Goal: Find contact information: Find contact information

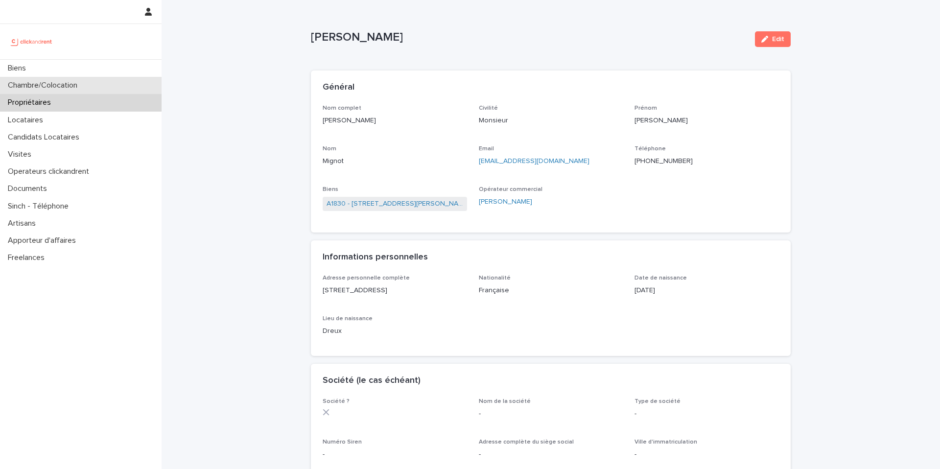
click at [130, 90] on div "Chambre/Colocation" at bounding box center [81, 85] width 162 height 17
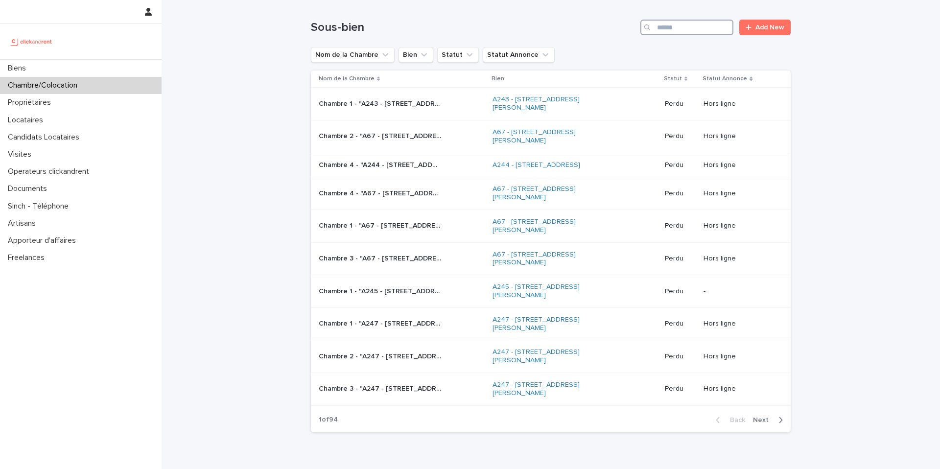
click at [706, 26] on input "Search" at bounding box center [686, 28] width 93 height 16
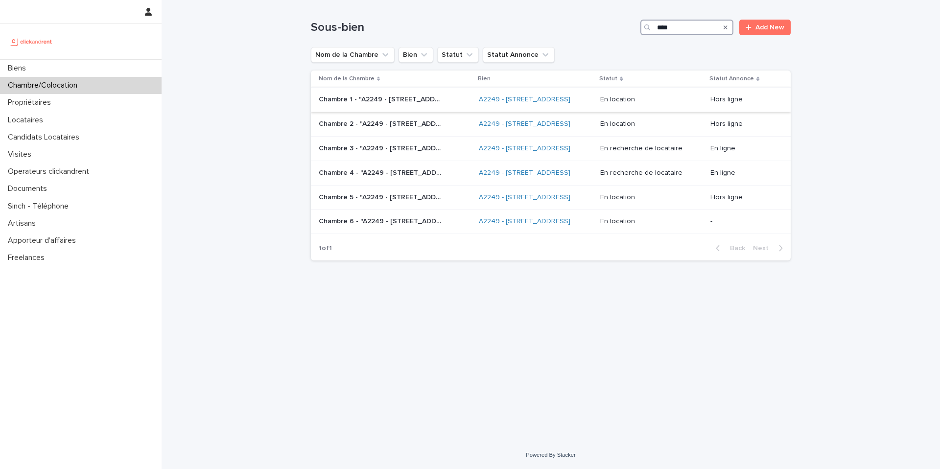
type input "****"
click at [418, 108] on div "Chambre 1 - "A2249 - 14 Rue de la Fontaine, Torcy 77200" Chambre 1 - "A2249 - 1…" at bounding box center [395, 100] width 152 height 16
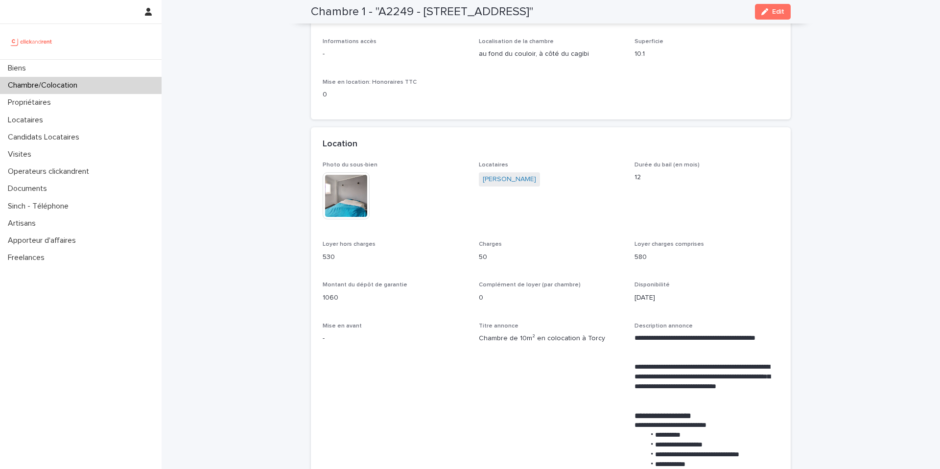
scroll to position [88, 0]
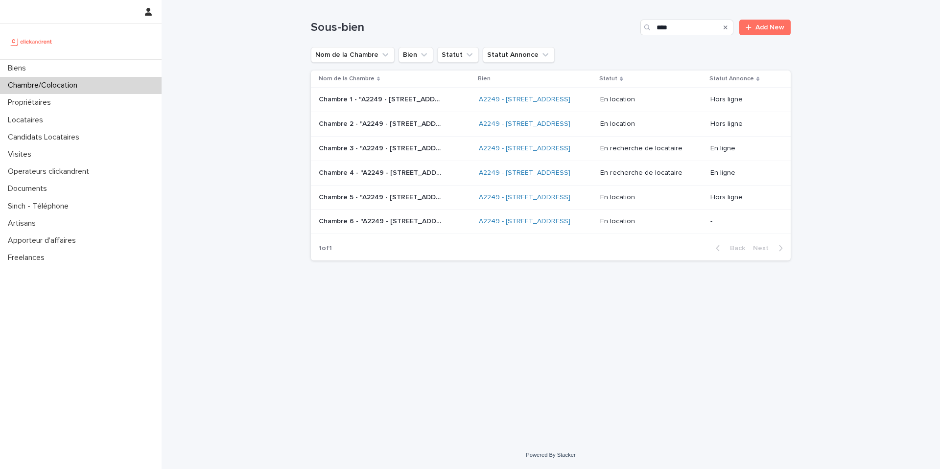
click at [409, 128] on p "Chambre 2 - "A2249 - 14 Rue de la Fontaine, Torcy 77200"" at bounding box center [381, 123] width 124 height 10
click at [424, 202] on p "Chambre 5 - "A2249 - 14 Rue de la Fontaine, Torcy 77200"" at bounding box center [381, 196] width 124 height 10
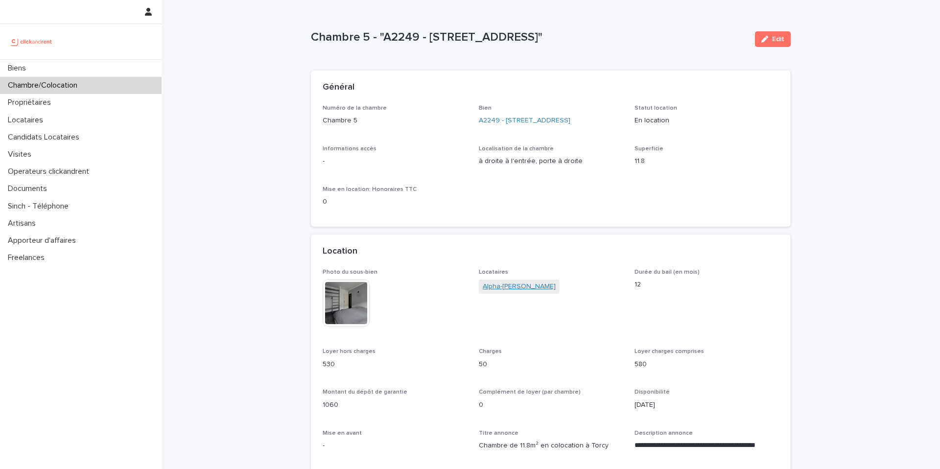
click at [533, 284] on link "Alpha-amadou Bah Diallo" at bounding box center [519, 286] width 73 height 10
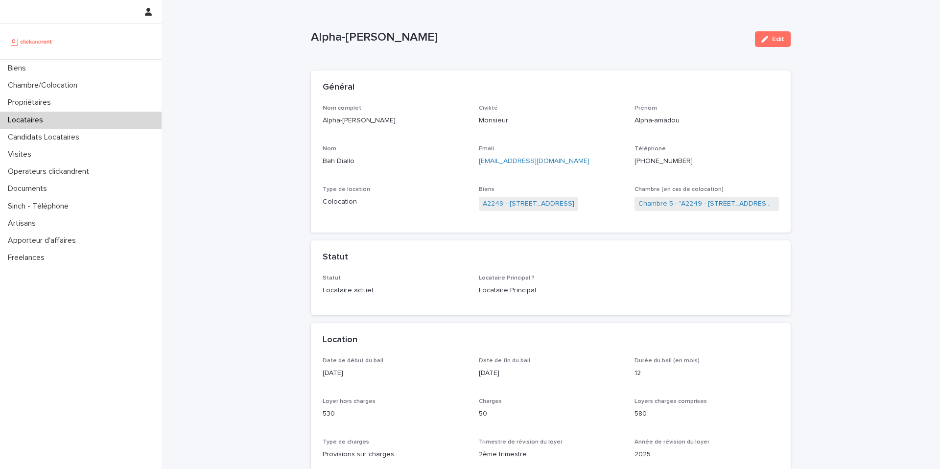
click at [669, 161] on ringoverc2c-number-84e06f14122c "+33765624540" at bounding box center [663, 161] width 58 height 7
click at [101, 86] on div "Chambre/Colocation" at bounding box center [81, 85] width 162 height 17
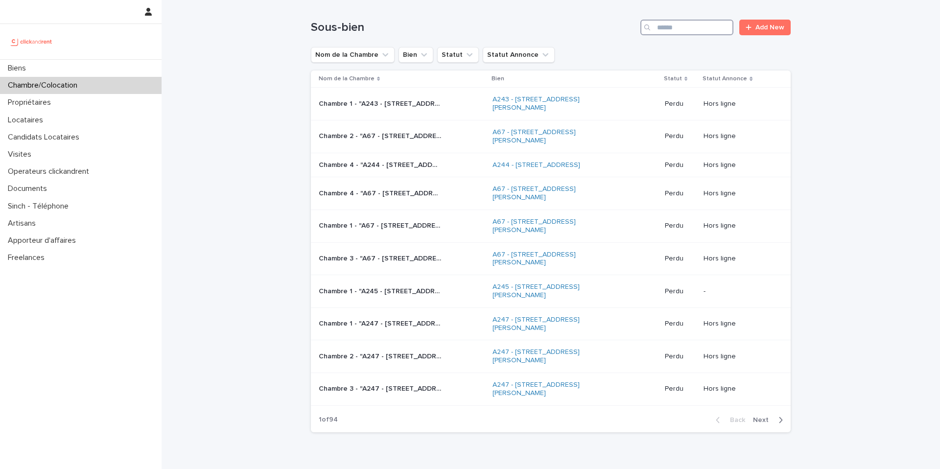
click at [697, 23] on input "Search" at bounding box center [686, 28] width 93 height 16
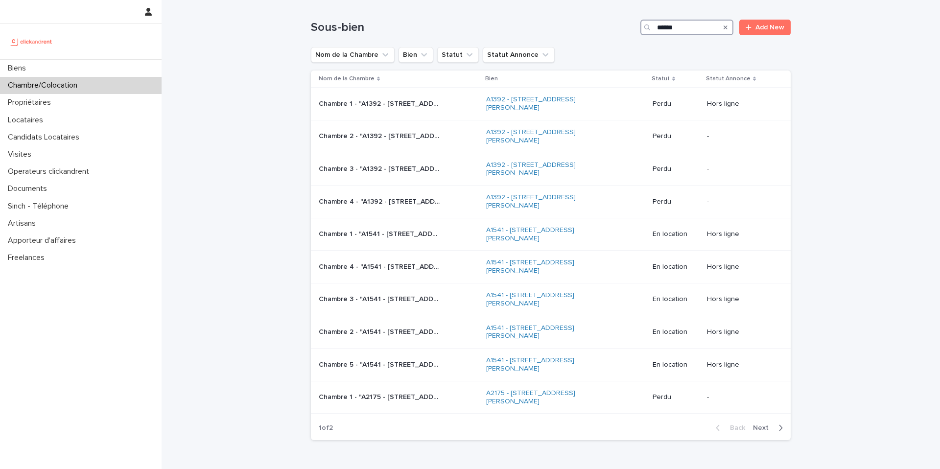
click at [691, 28] on input "******" at bounding box center [686, 28] width 93 height 16
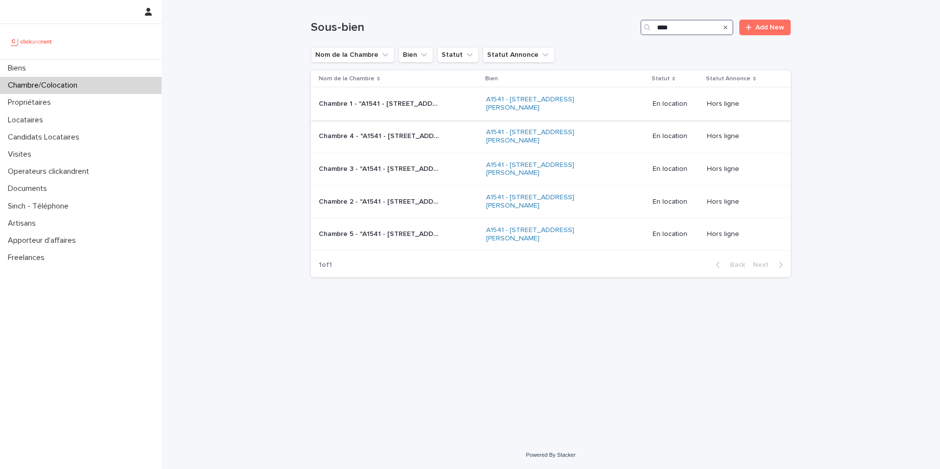
type input "****"
click at [476, 112] on td "Chambre 1 - "A1541 - 14/16 rue Dumas, Epinay sur Seine 93800" Chambre 1 - "A154…" at bounding box center [396, 104] width 171 height 33
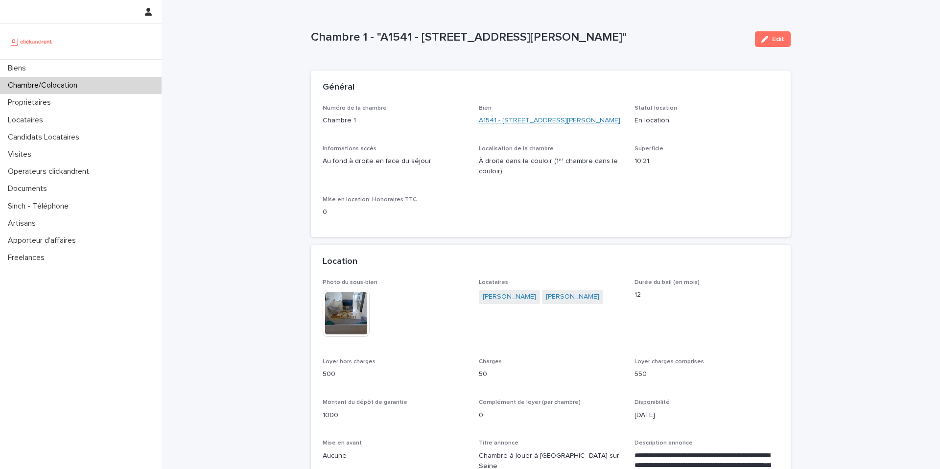
click at [526, 122] on link "A1541 - 14/16 rue Dumas, Epinay sur Seine 93800" at bounding box center [549, 121] width 141 height 10
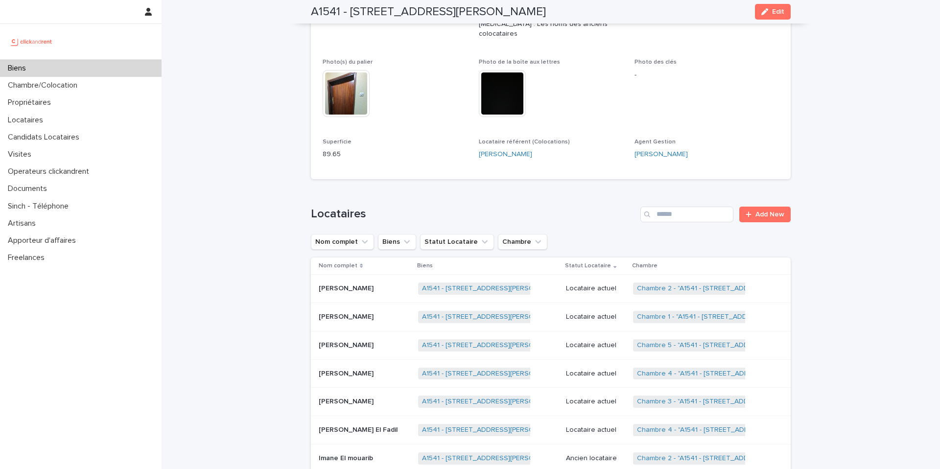
scroll to position [412, 0]
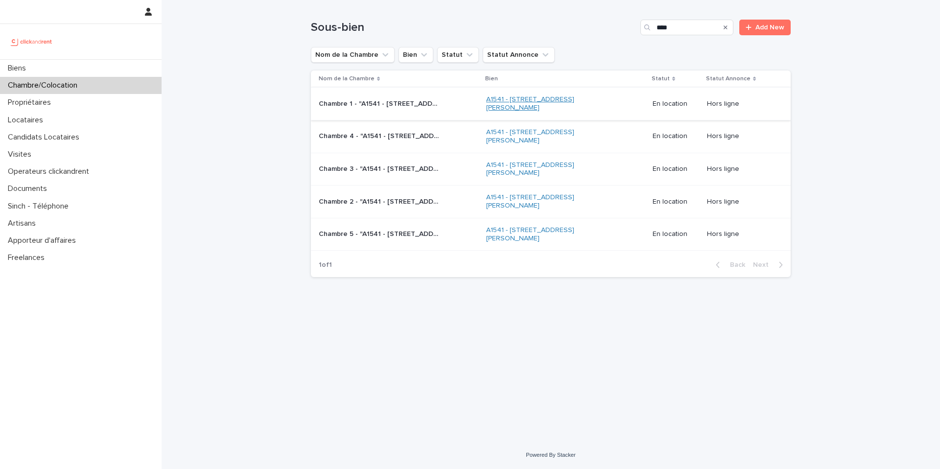
click at [520, 100] on link "A1541 - 14/16 rue Dumas, Epinay sur Seine 93800" at bounding box center [547, 103] width 122 height 17
click at [418, 204] on p "Chambre 2 - "A1541 - 14/16 rue Dumas, Epinay sur Seine 93800"" at bounding box center [381, 201] width 124 height 10
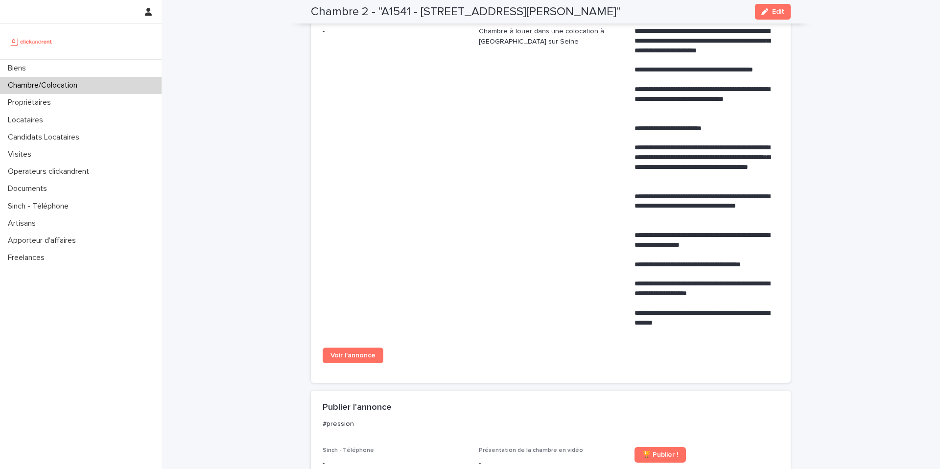
scroll to position [415, 0]
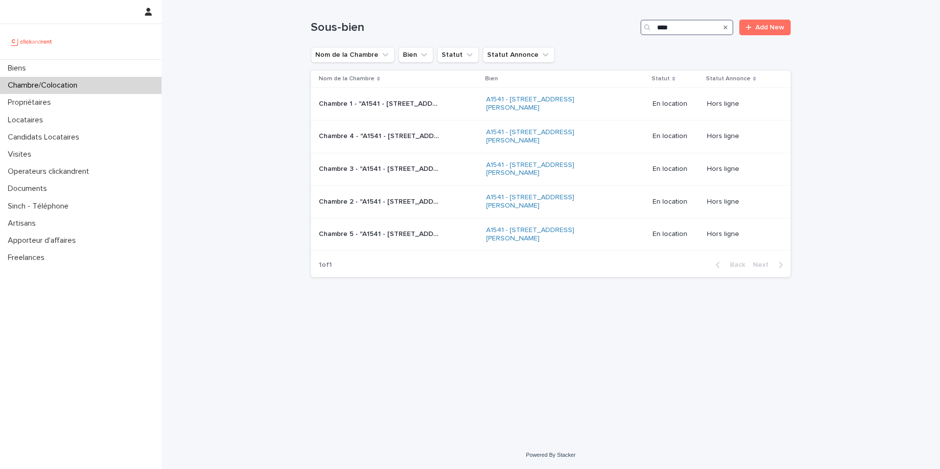
click at [675, 25] on input "****" at bounding box center [686, 28] width 93 height 16
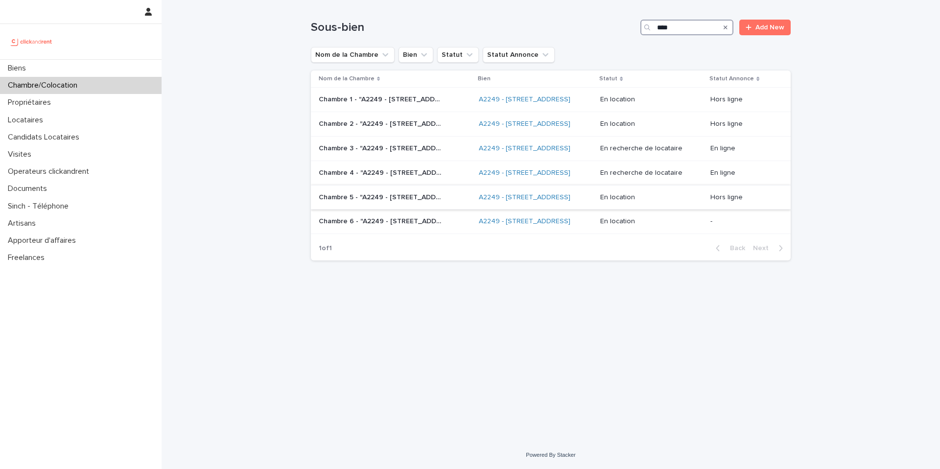
type input "****"
click at [411, 202] on p "Chambre 5 - "A2249 - 14 Rue de la Fontaine, Torcy 77200"" at bounding box center [381, 196] width 124 height 10
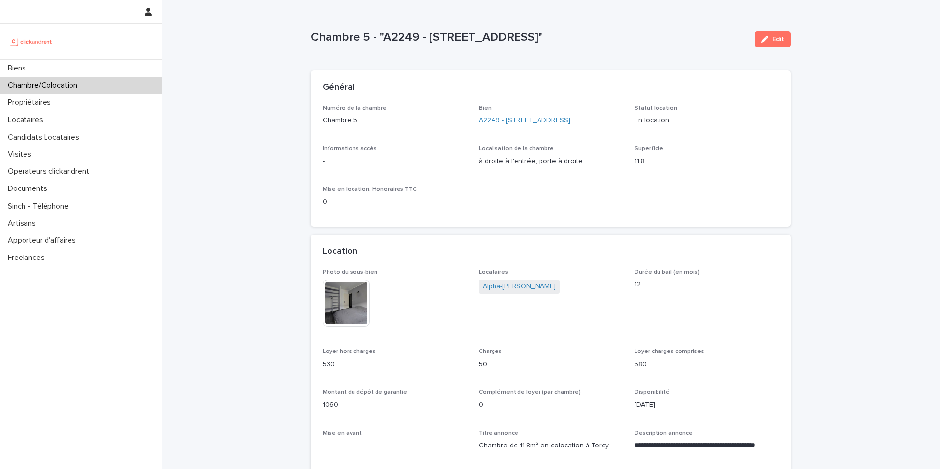
click at [516, 283] on link "Alpha-amadou Bah Diallo" at bounding box center [519, 286] width 73 height 10
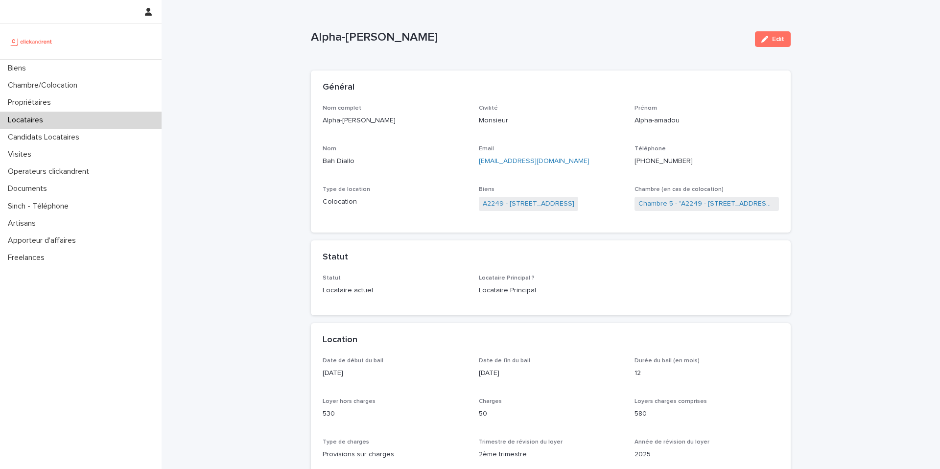
click at [656, 161] on ringoverc2c-number-84e06f14122c "+33765624540" at bounding box center [663, 161] width 58 height 7
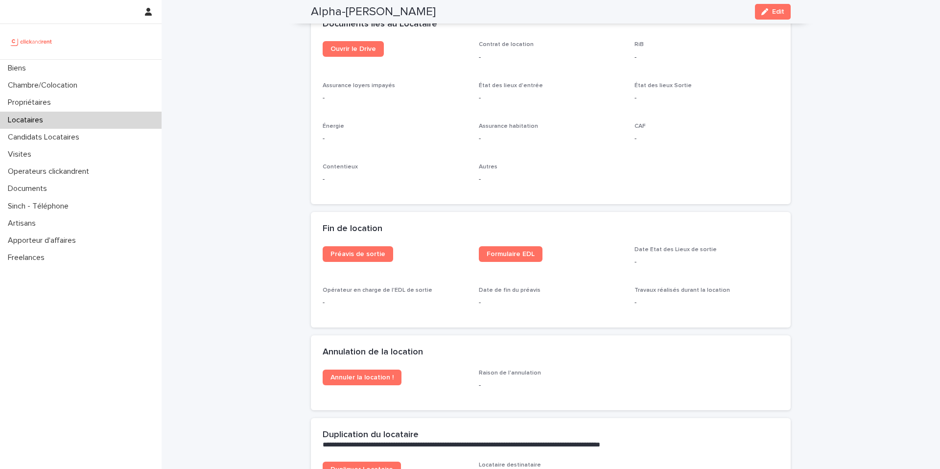
scroll to position [1072, 0]
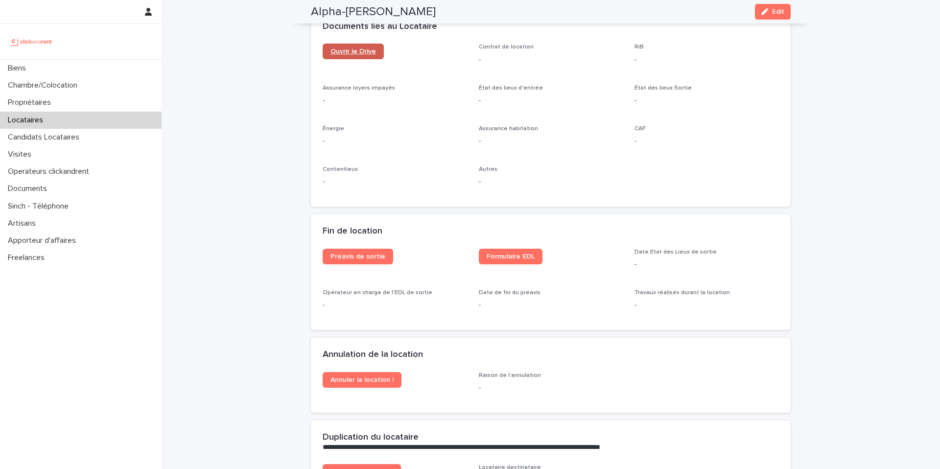
click at [356, 54] on span "Ouvrir le Drive" at bounding box center [353, 51] width 46 height 7
drag, startPoint x: 442, startPoint y: 13, endPoint x: 311, endPoint y: 13, distance: 131.7
click at [311, 13] on div "Alpha-amadou Bah Diallo Edit" at bounding box center [551, 11] width 480 height 23
copy h2 "Alpha-amadou Bah Diallo"
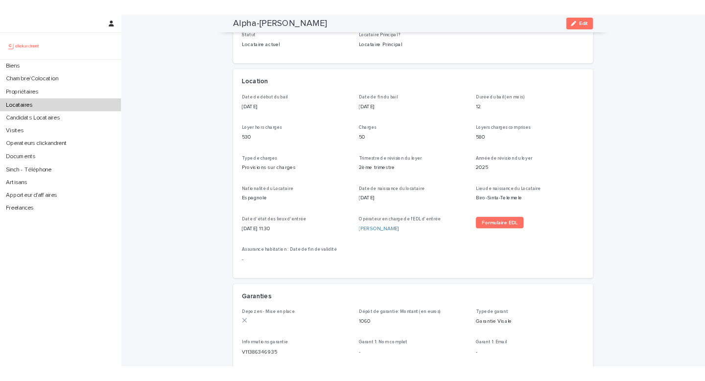
scroll to position [250, 0]
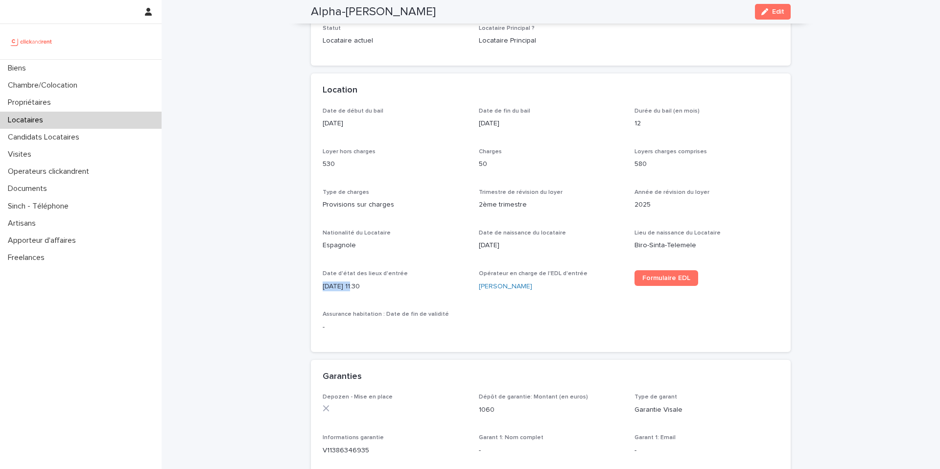
drag, startPoint x: 322, startPoint y: 287, endPoint x: 355, endPoint y: 286, distance: 32.8
click at [355, 286] on p "27/8/2025 11:30" at bounding box center [395, 286] width 144 height 10
copy p "27/8/2025"
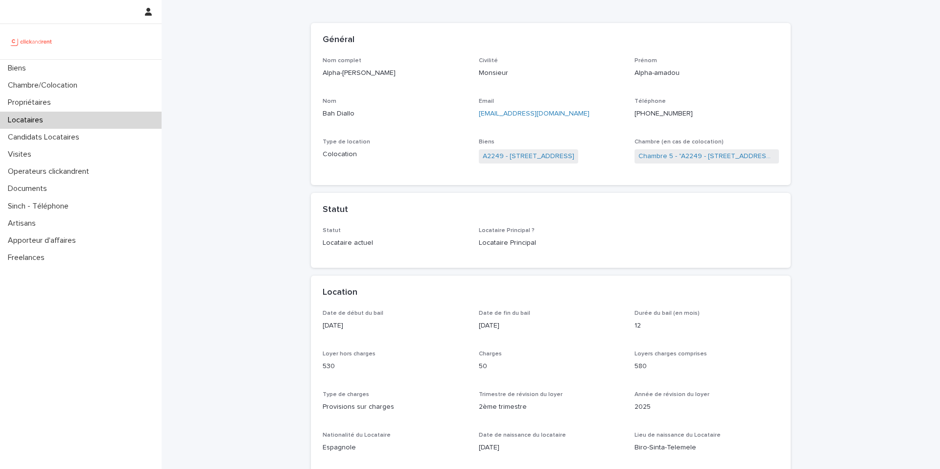
scroll to position [42, 0]
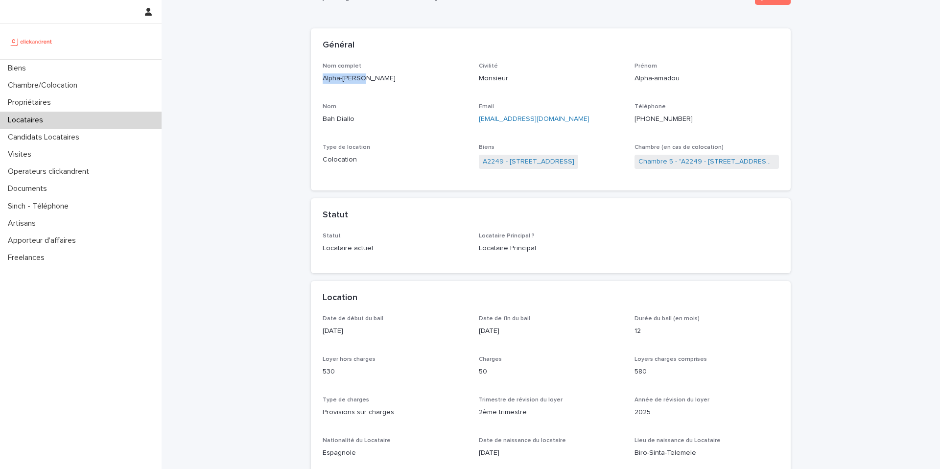
drag, startPoint x: 365, startPoint y: 76, endPoint x: 323, endPoint y: 75, distance: 42.1
click at [323, 75] on p "Alpha-amadou Bah Diallo" at bounding box center [395, 78] width 144 height 10
drag, startPoint x: 379, startPoint y: 77, endPoint x: 320, endPoint y: 79, distance: 59.3
click at [320, 79] on div "Nom complet Alpha-amadou Bah Diallo Civilité Monsieur Prénom Alpha-amadou Nom B…" at bounding box center [551, 127] width 480 height 128
copy p "Alpha-amadou Bah"
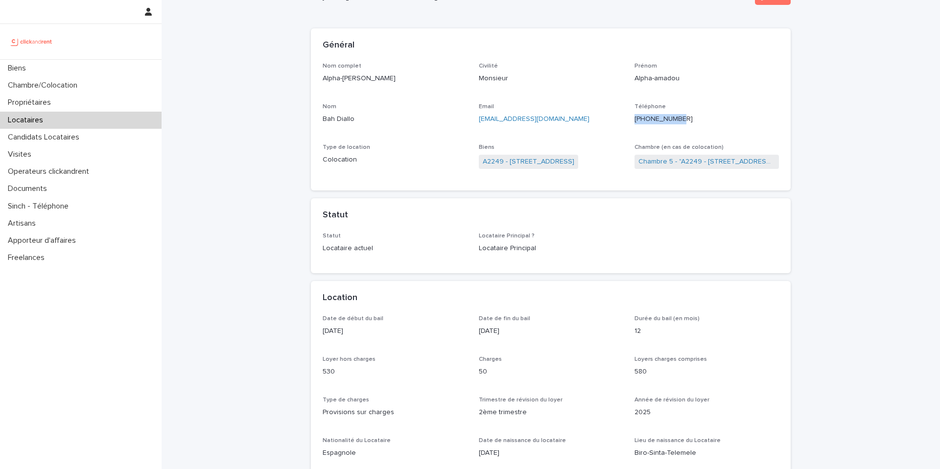
drag, startPoint x: 692, startPoint y: 120, endPoint x: 644, endPoint y: 116, distance: 48.1
click at [644, 116] on p "+33765624540" at bounding box center [706, 119] width 144 height 10
copy ringoverc2c-number-84e06f14122c "+33765624540"
click at [536, 166] on link "A2249 - 14 Rue de la Fontaine, Torcy 77200" at bounding box center [529, 162] width 92 height 10
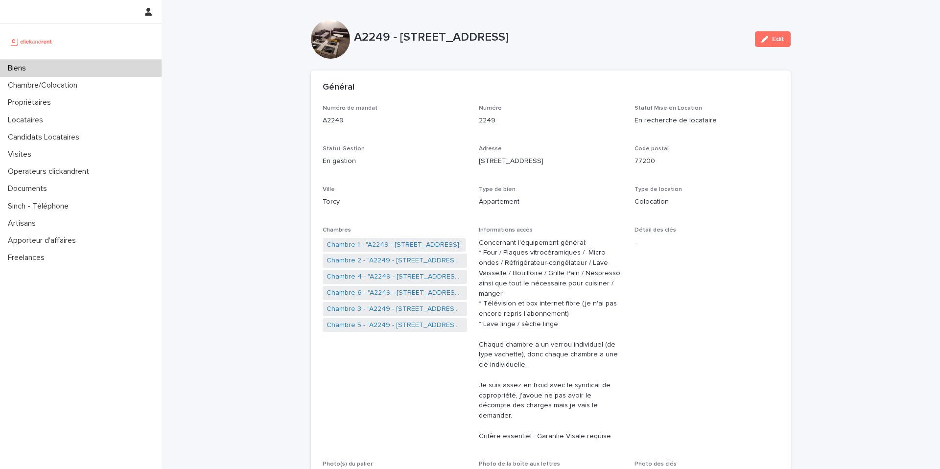
drag, startPoint x: 587, startPoint y: 38, endPoint x: 400, endPoint y: 35, distance: 187.0
click at [400, 35] on p "A2249 - 14 Rue de la Fontaine, Torcy 77200" at bounding box center [550, 37] width 393 height 14
copy p "14 Rue de la Fontaine, Torcy 77200"
click at [101, 88] on div "Chambre/Colocation" at bounding box center [81, 85] width 162 height 17
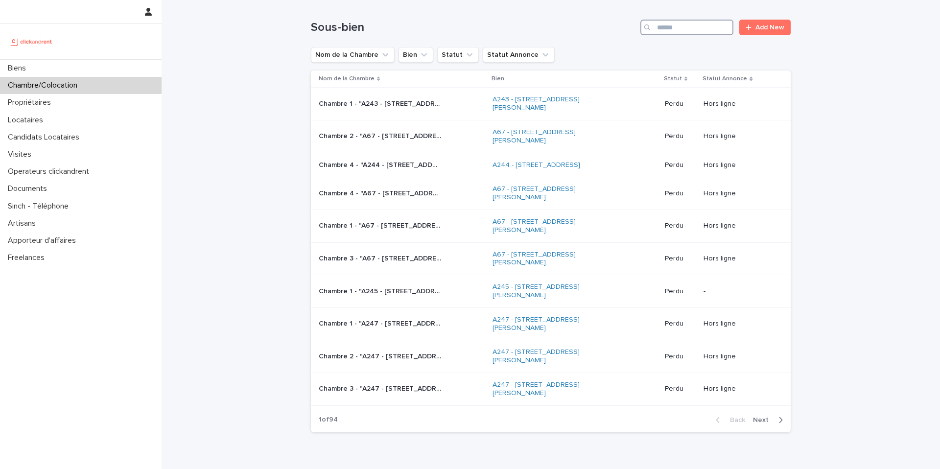
click at [710, 33] on input "Search" at bounding box center [686, 28] width 93 height 16
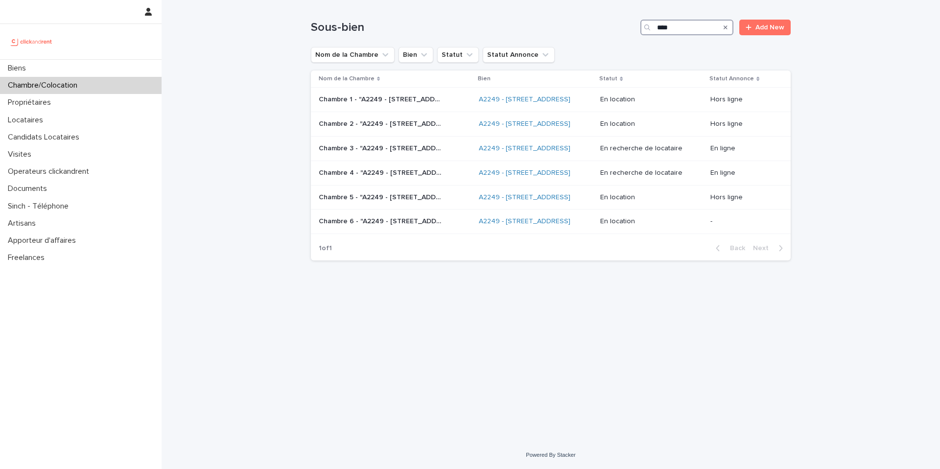
type input "****"
click at [369, 181] on div "Chambre 4 - "A2249 - 14 Rue de la Fontaine, Torcy 77200" Chambre 4 - "A2249 - 1…" at bounding box center [395, 173] width 152 height 16
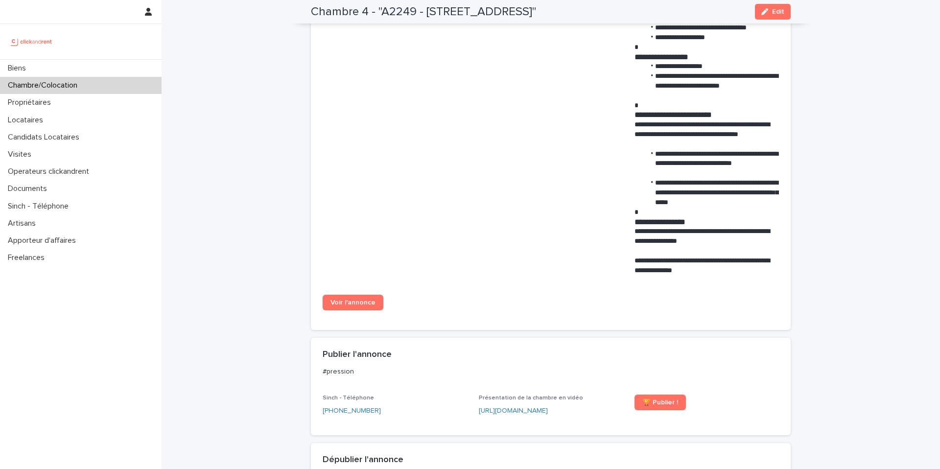
scroll to position [736, 0]
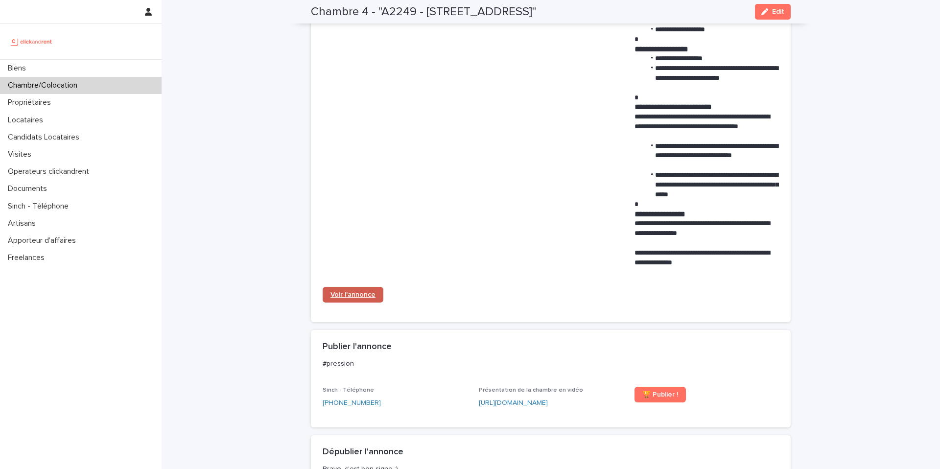
click at [373, 298] on span "Voir l'annonce" at bounding box center [352, 294] width 45 height 7
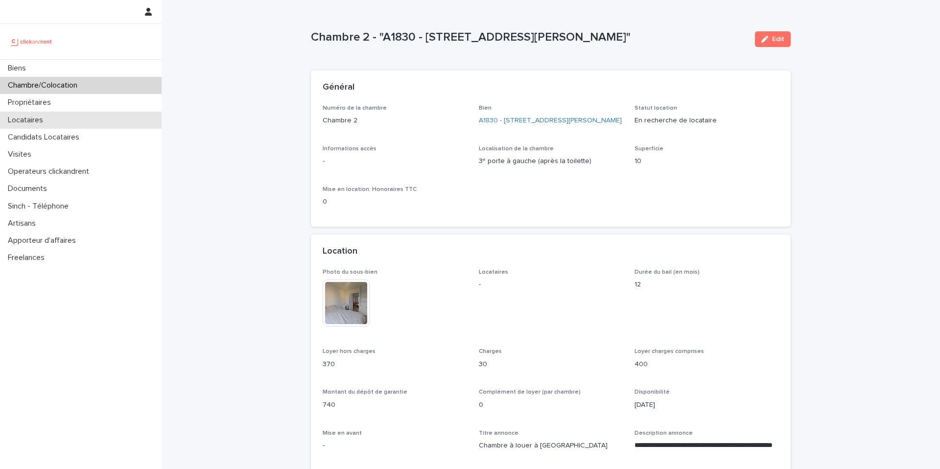
click at [72, 116] on div "Locataires" at bounding box center [81, 120] width 162 height 17
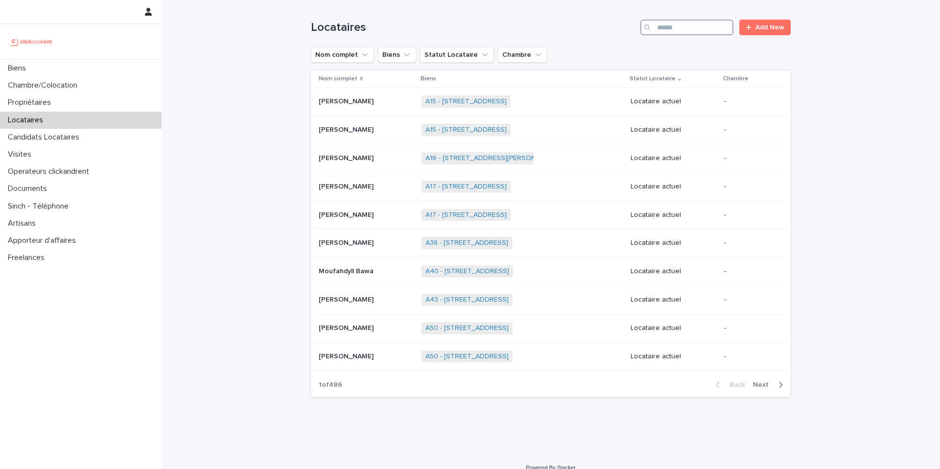
click at [715, 30] on input "Search" at bounding box center [686, 28] width 93 height 16
type input "****"
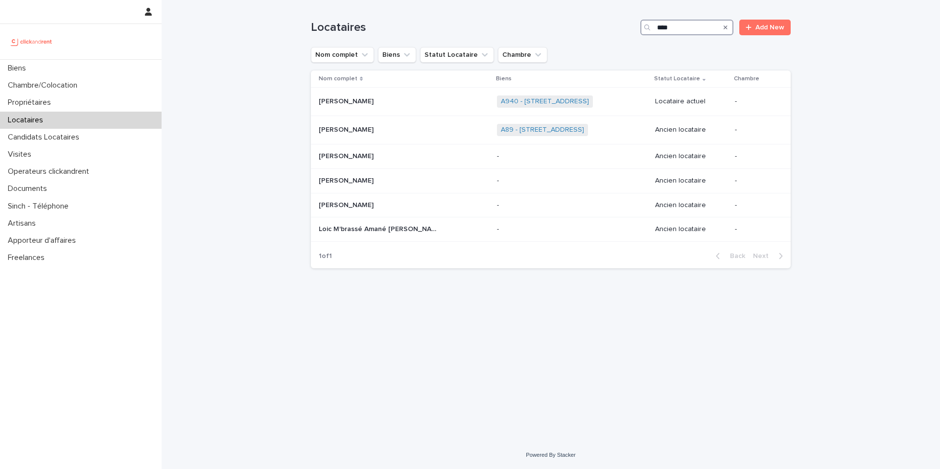
click at [674, 27] on input "****" at bounding box center [686, 28] width 93 height 16
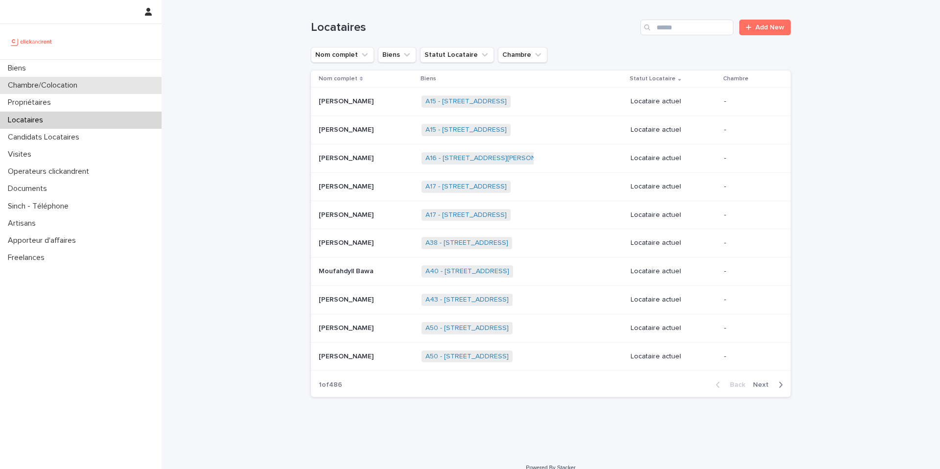
click at [84, 87] on p "Chambre/Colocation" at bounding box center [44, 85] width 81 height 9
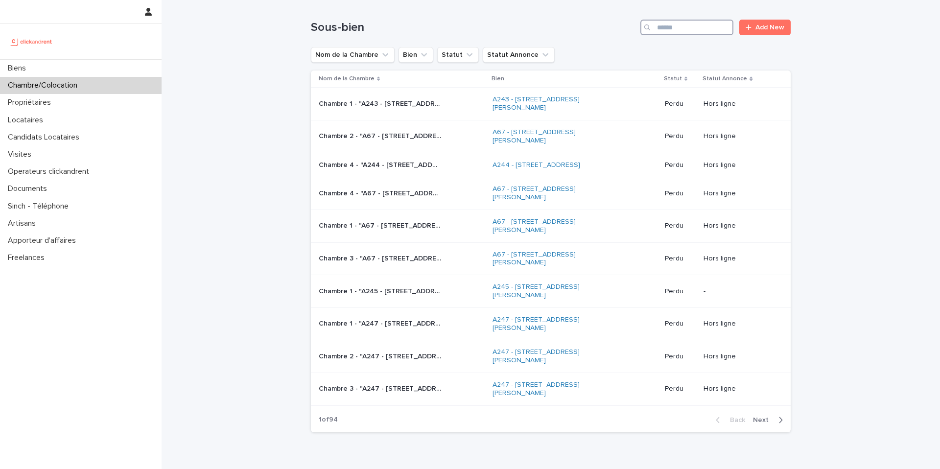
click at [677, 28] on input "Search" at bounding box center [686, 28] width 93 height 16
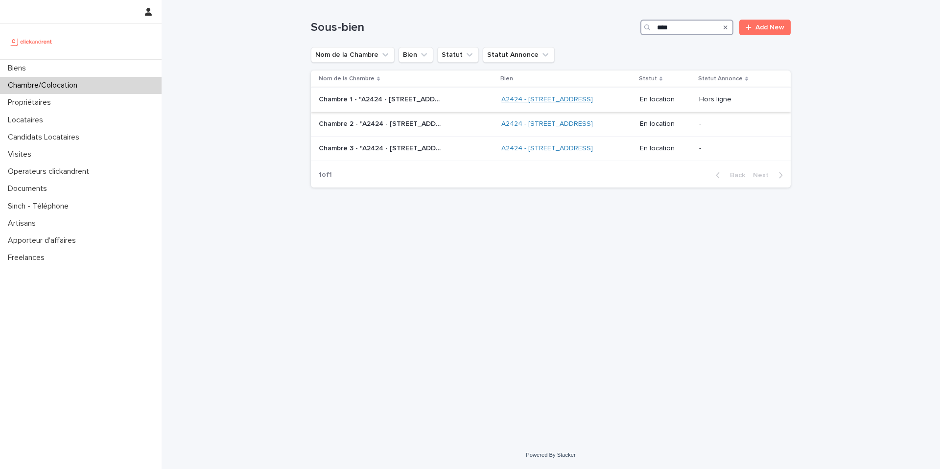
type input "****"
click at [526, 99] on link "A2424 - [STREET_ADDRESS]" at bounding box center [547, 99] width 92 height 8
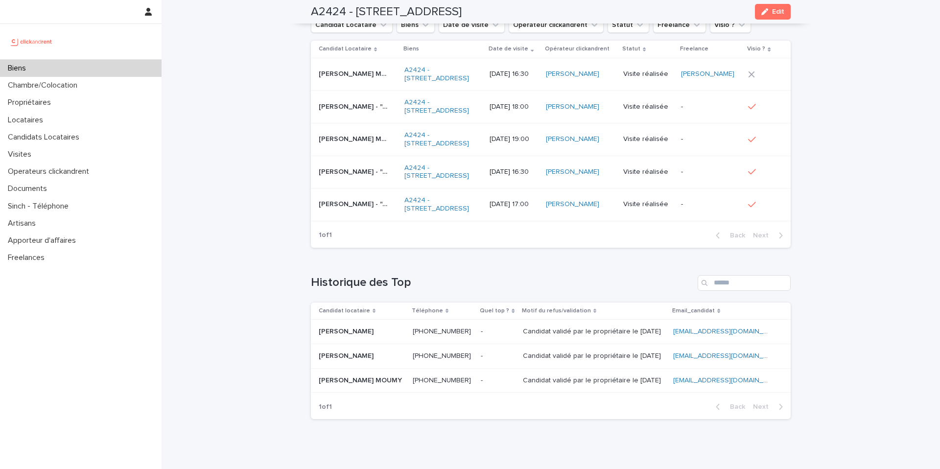
scroll to position [4086, 0]
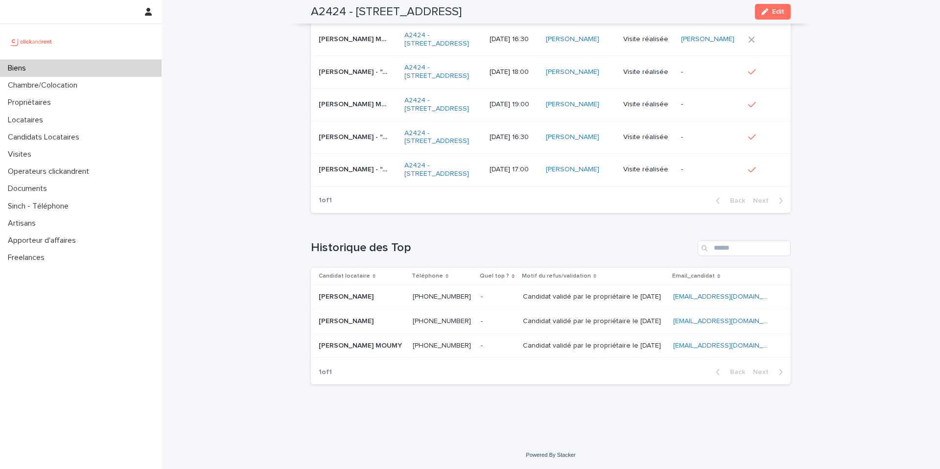
click at [413, 345] on ringoverc2c-number-84e06f14122c "[PHONE_NUMBER]" at bounding box center [442, 345] width 58 height 7
click at [424, 296] on ringoverc2c-number-84e06f14122c "[PHONE_NUMBER]" at bounding box center [442, 296] width 58 height 7
